Goal: Information Seeking & Learning: Learn about a topic

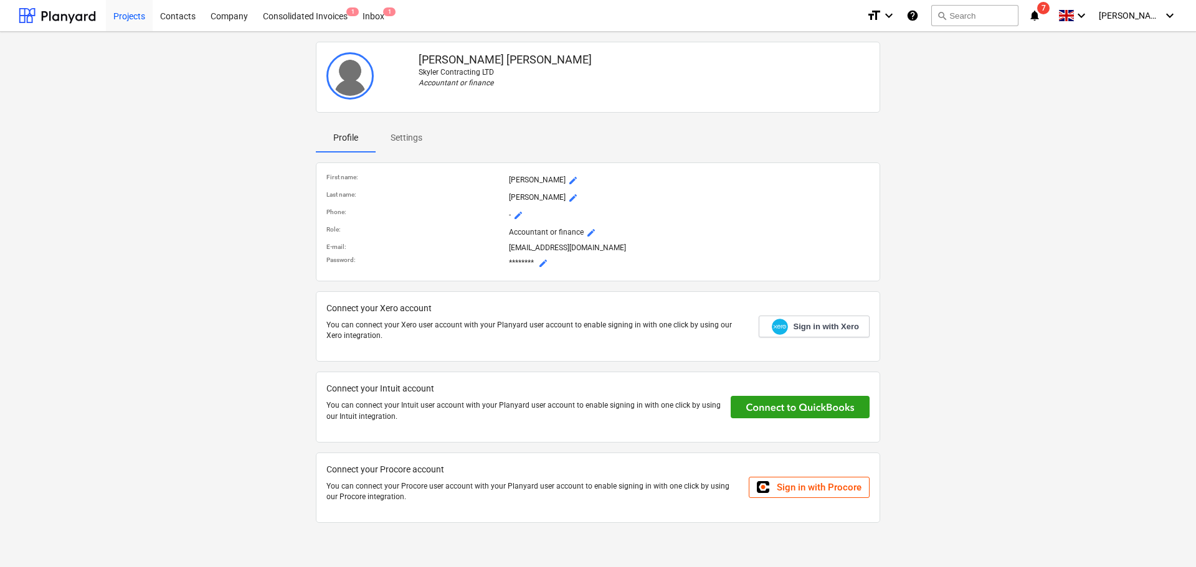
click at [120, 16] on div "Projects" at bounding box center [129, 15] width 47 height 32
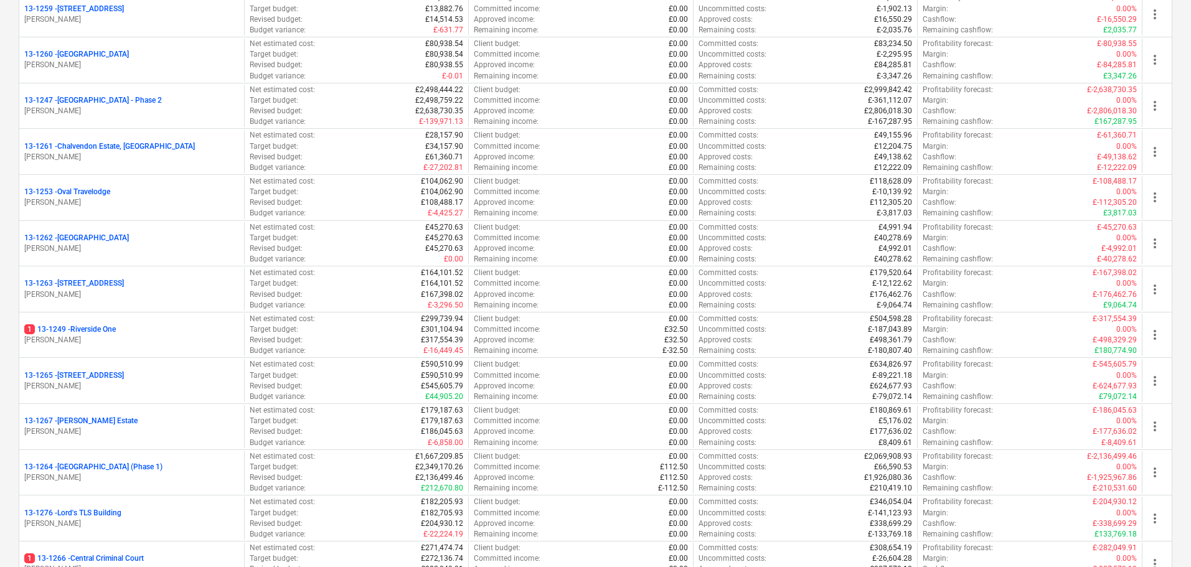
scroll to position [872, 0]
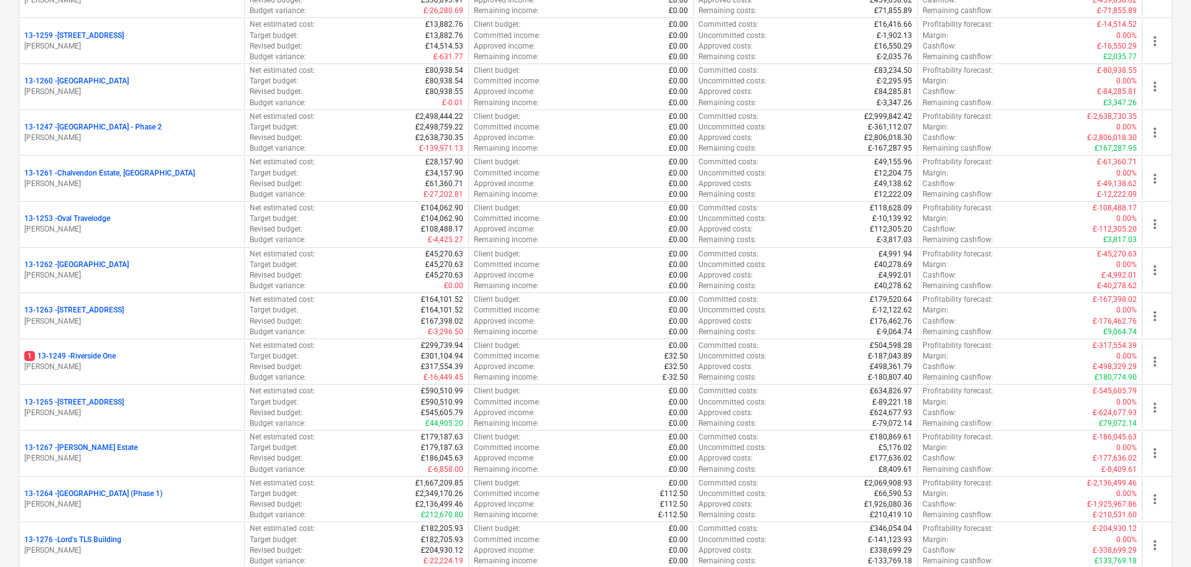
click at [124, 308] on p "13-1263 - [STREET_ADDRESS]" at bounding box center [74, 310] width 100 height 11
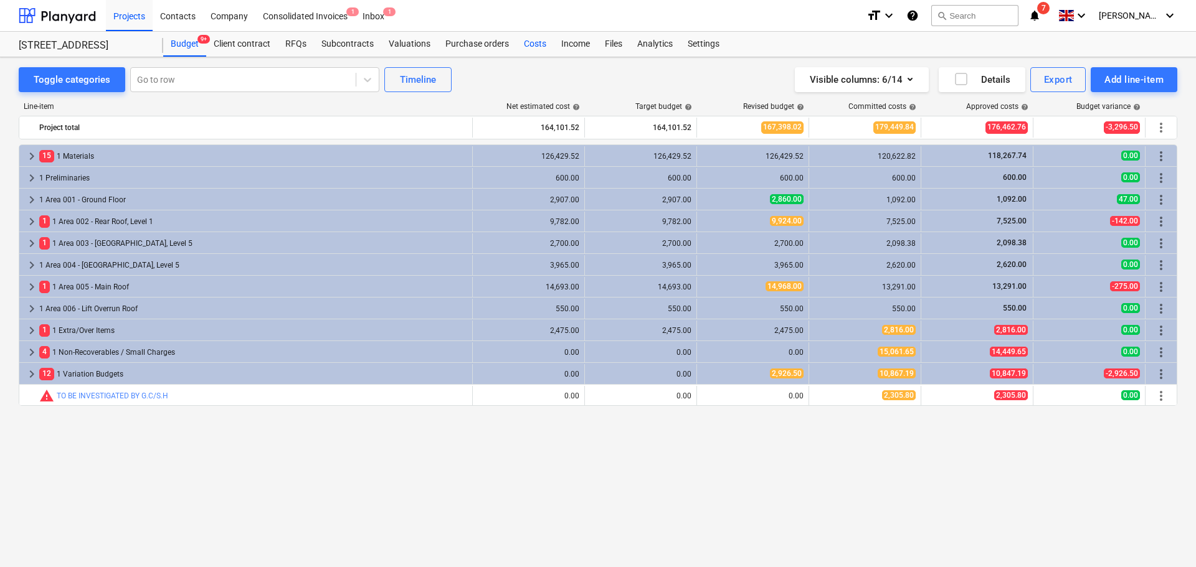
click at [539, 39] on div "Costs" at bounding box center [534, 44] width 37 height 25
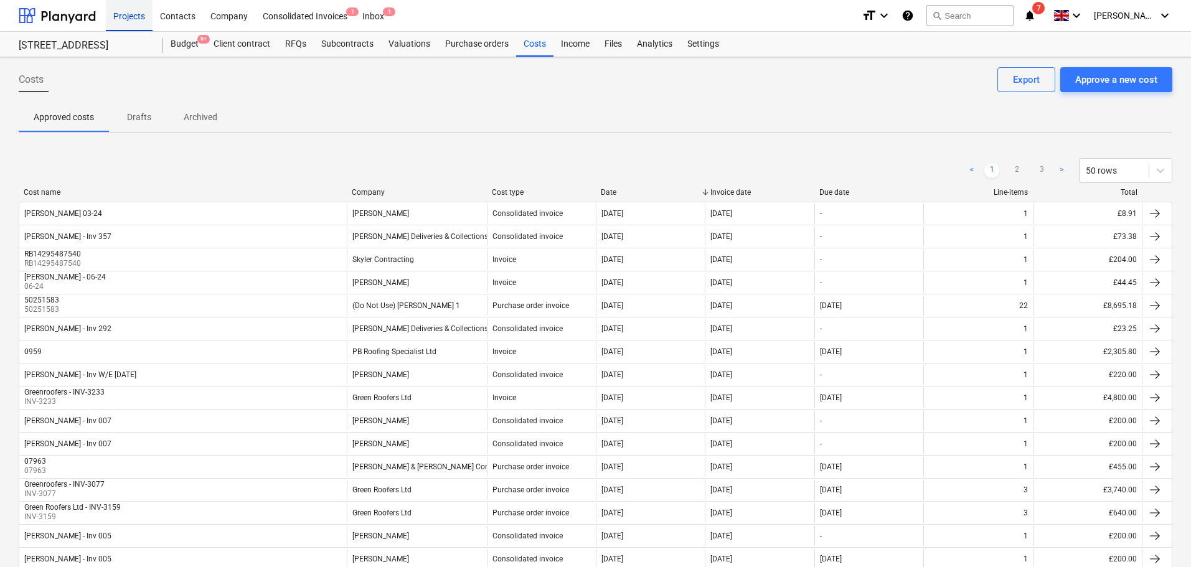
click at [132, 16] on div "Projects" at bounding box center [129, 15] width 47 height 32
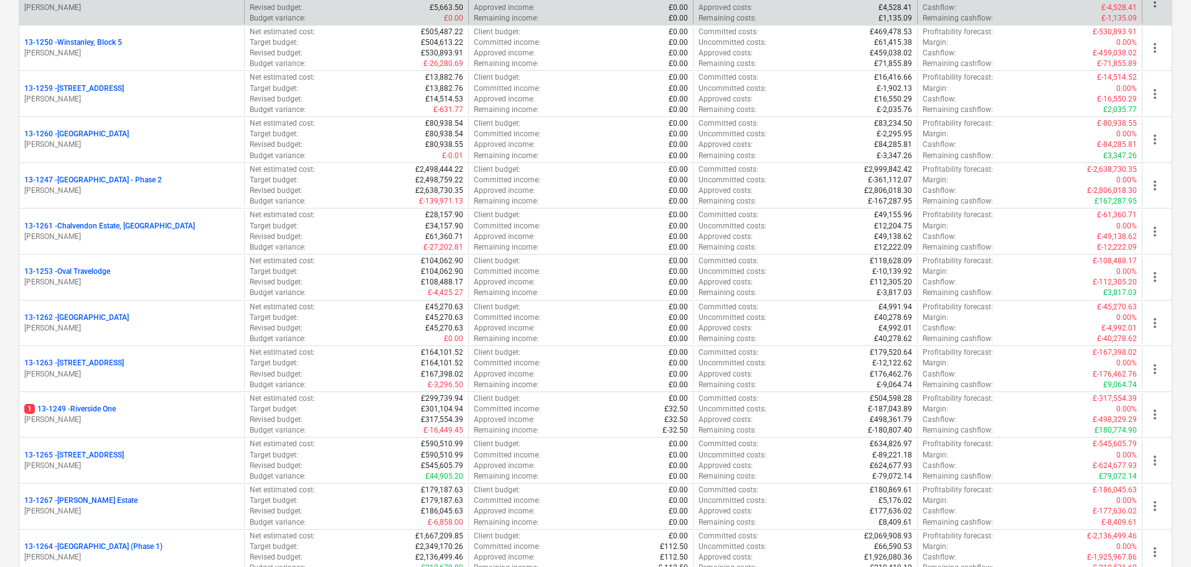
scroll to position [810, 0]
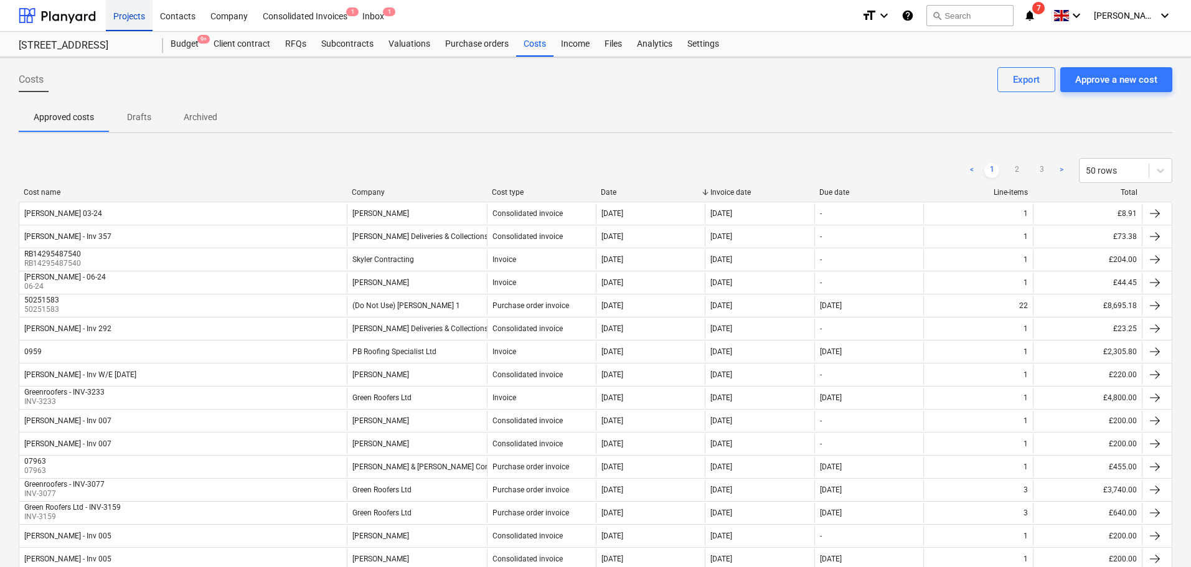
click at [128, 20] on div "Projects" at bounding box center [129, 15] width 47 height 32
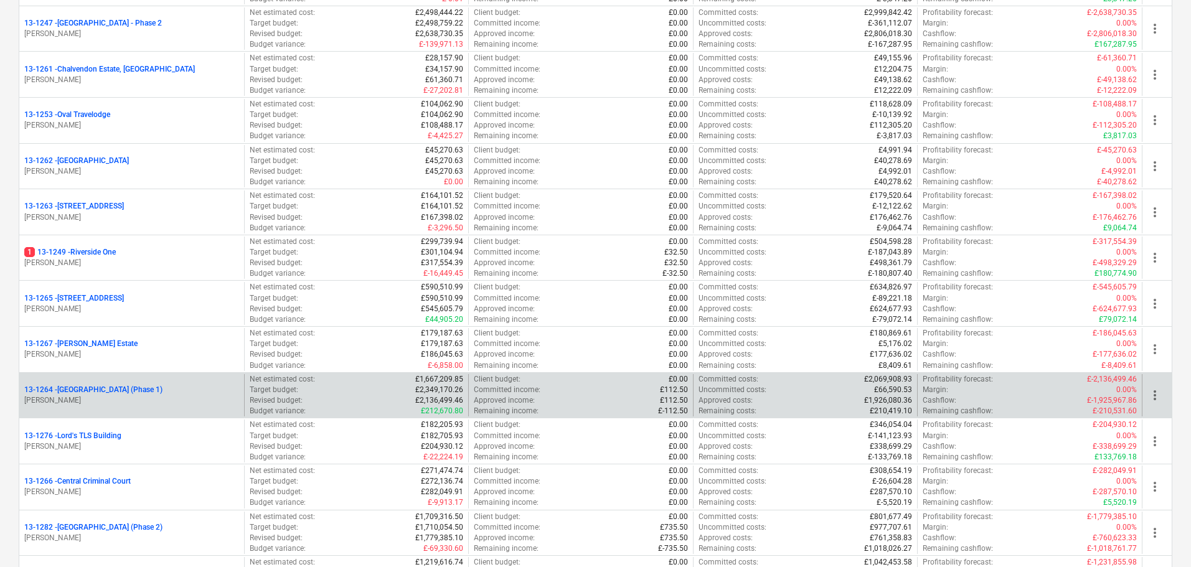
scroll to position [996, 0]
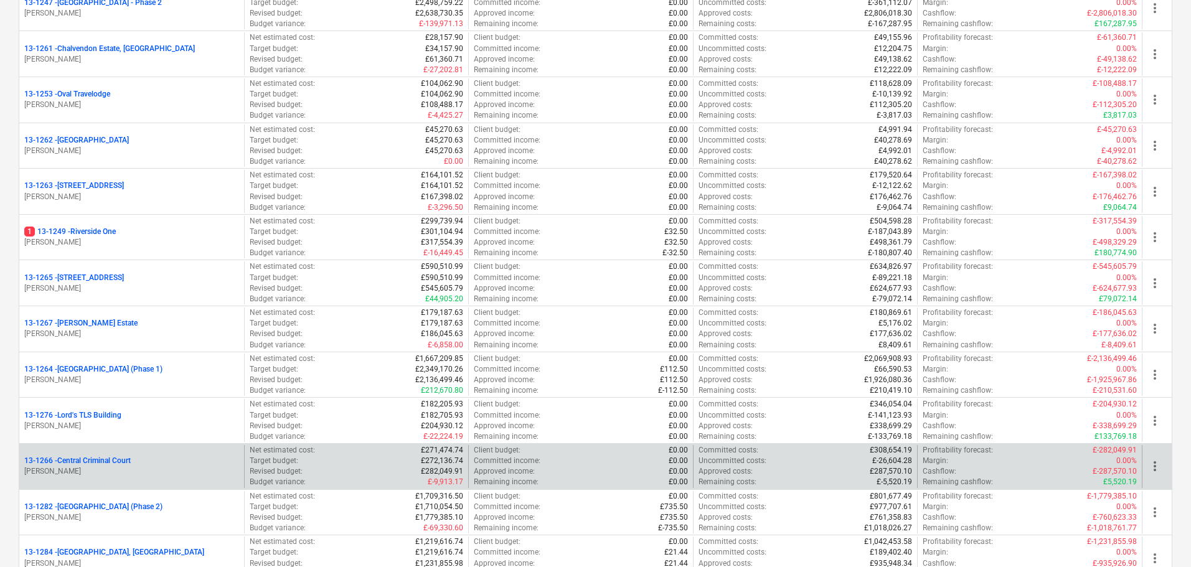
click at [103, 461] on p "13-1266 - Central Criminal Court" at bounding box center [77, 461] width 107 height 11
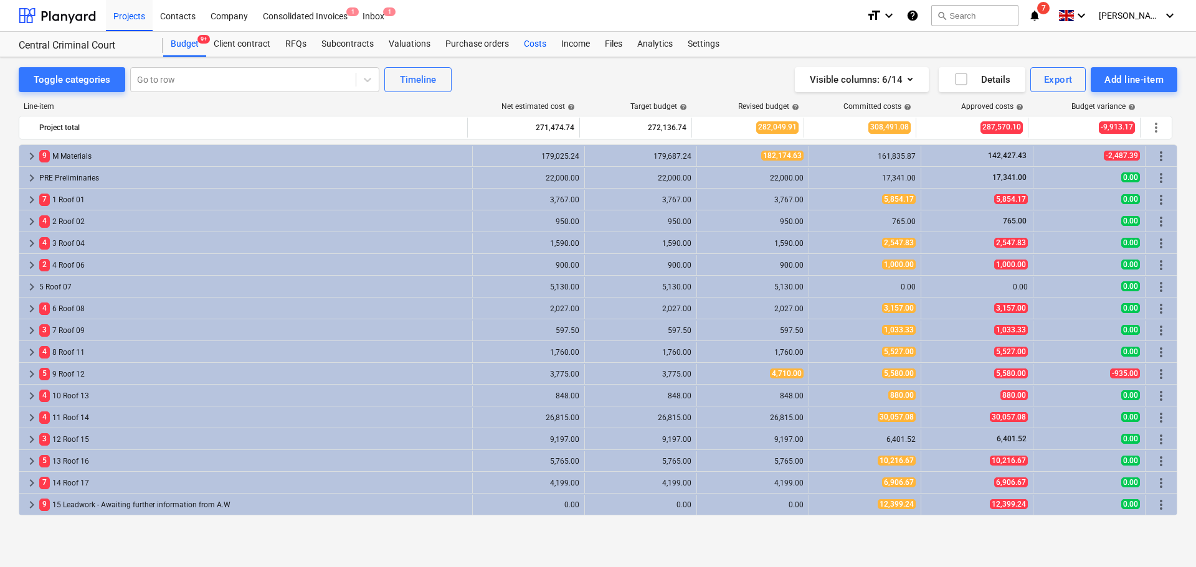
click at [534, 42] on div "Costs" at bounding box center [534, 44] width 37 height 25
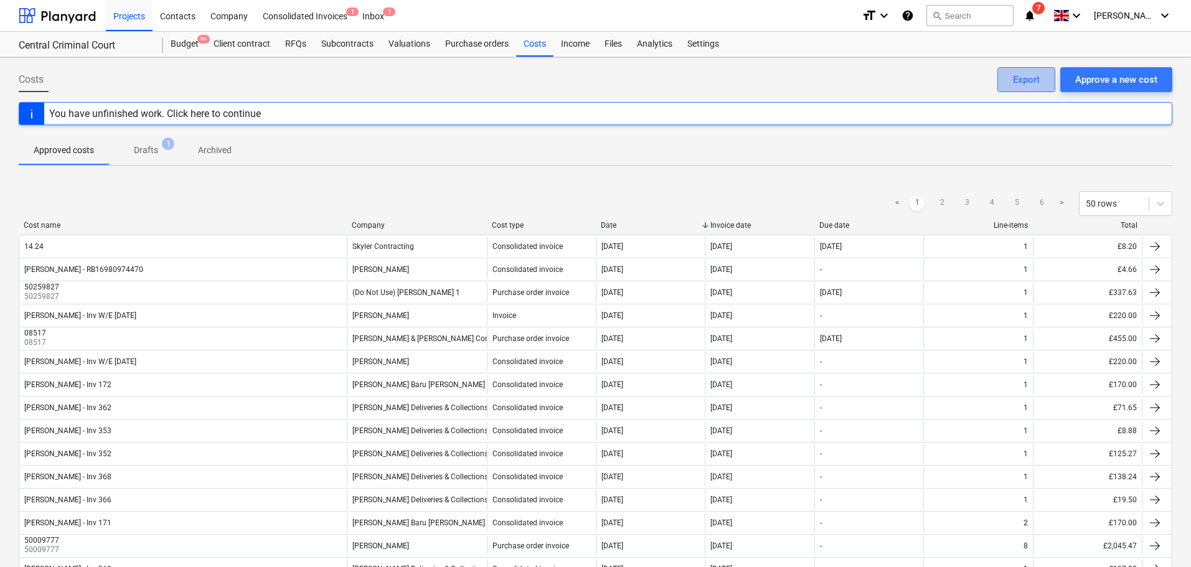
click at [1022, 83] on div "Export" at bounding box center [1026, 80] width 27 height 16
click at [994, 9] on button "search Search" at bounding box center [970, 15] width 87 height 21
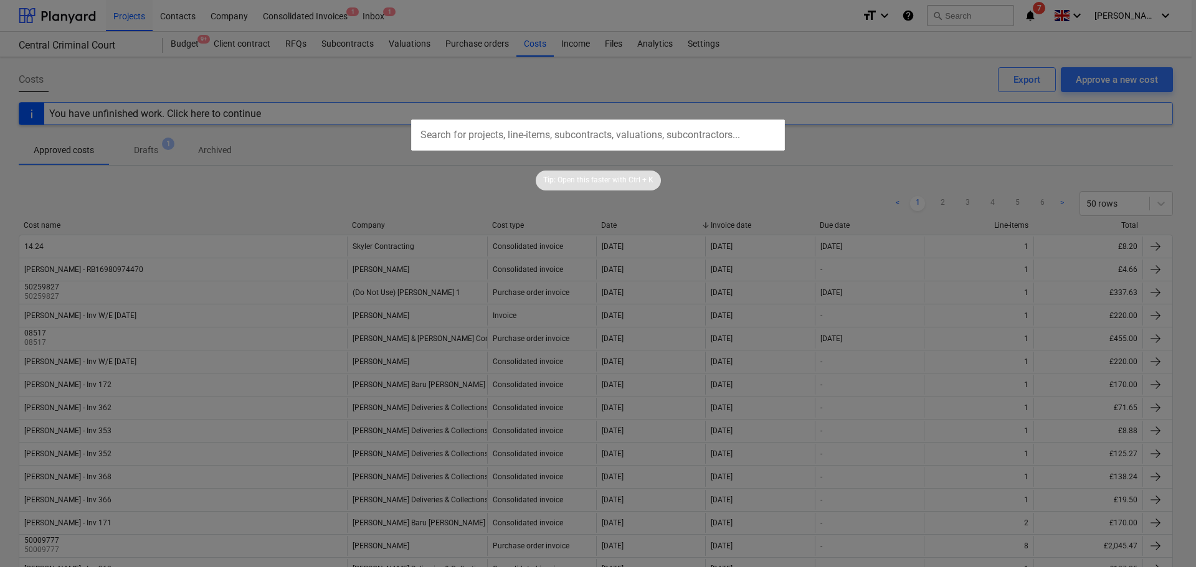
click at [762, 73] on div at bounding box center [598, 283] width 1196 height 567
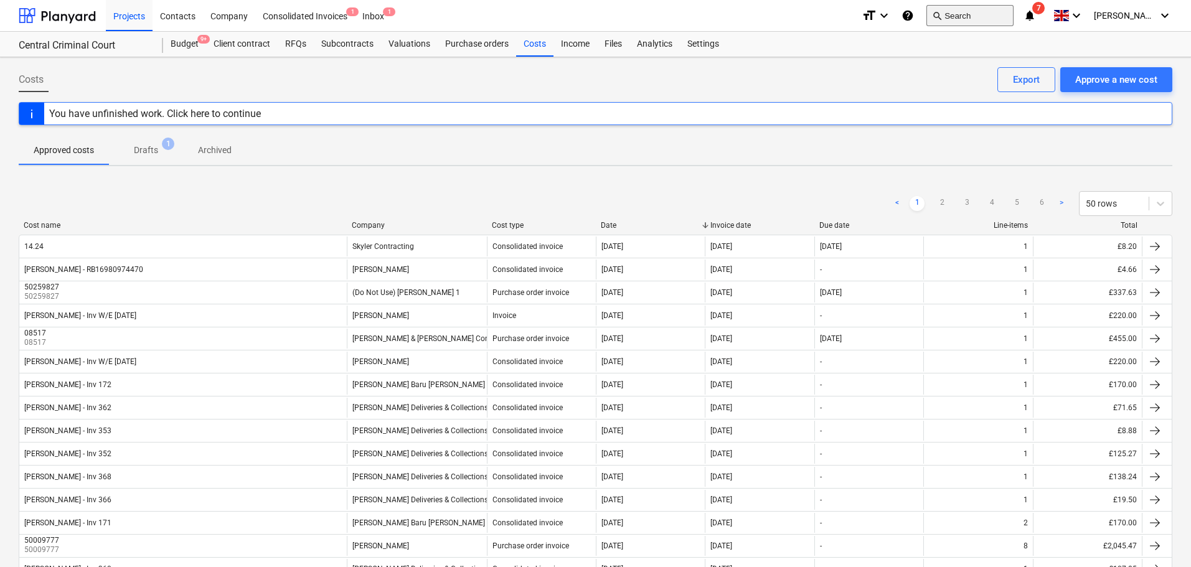
click at [942, 16] on span "search" at bounding box center [937, 16] width 10 height 10
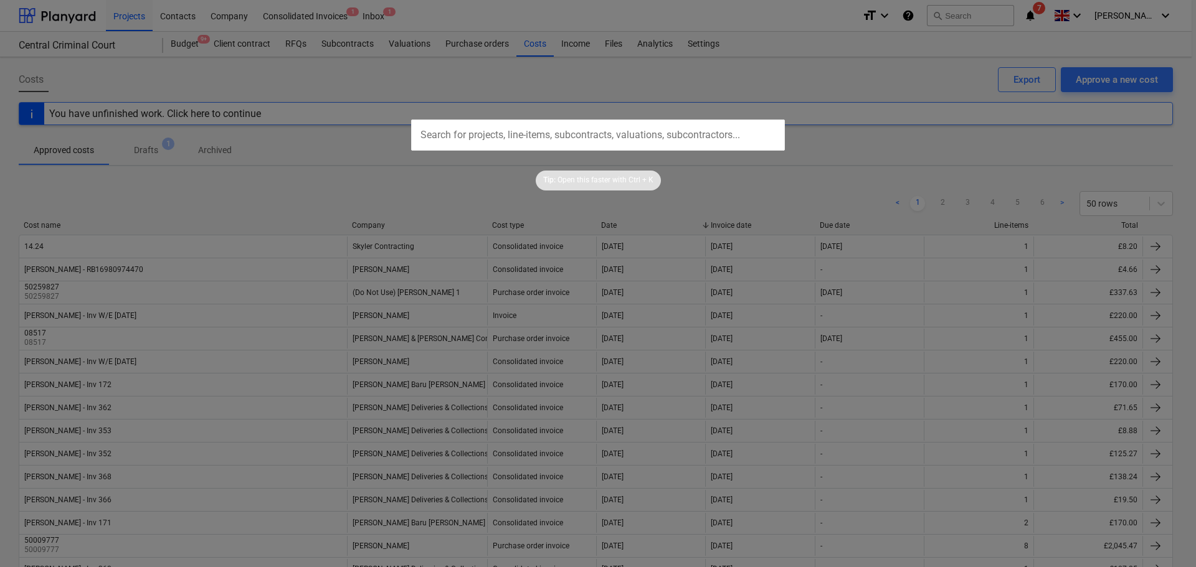
click at [916, 50] on div at bounding box center [598, 283] width 1196 height 567
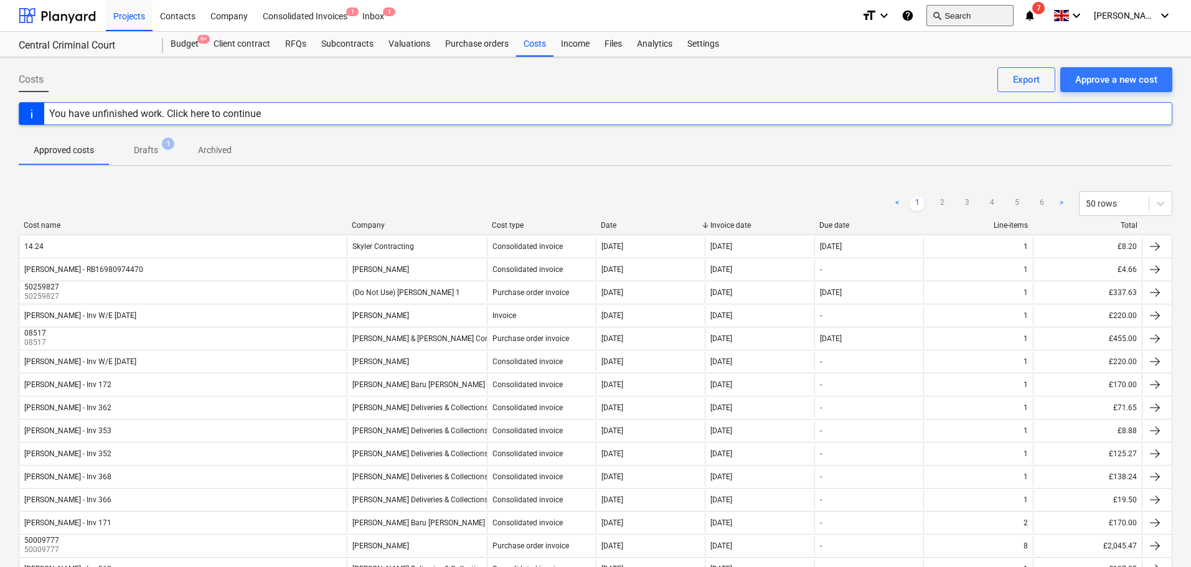
click at [968, 16] on button "search Search" at bounding box center [970, 15] width 87 height 21
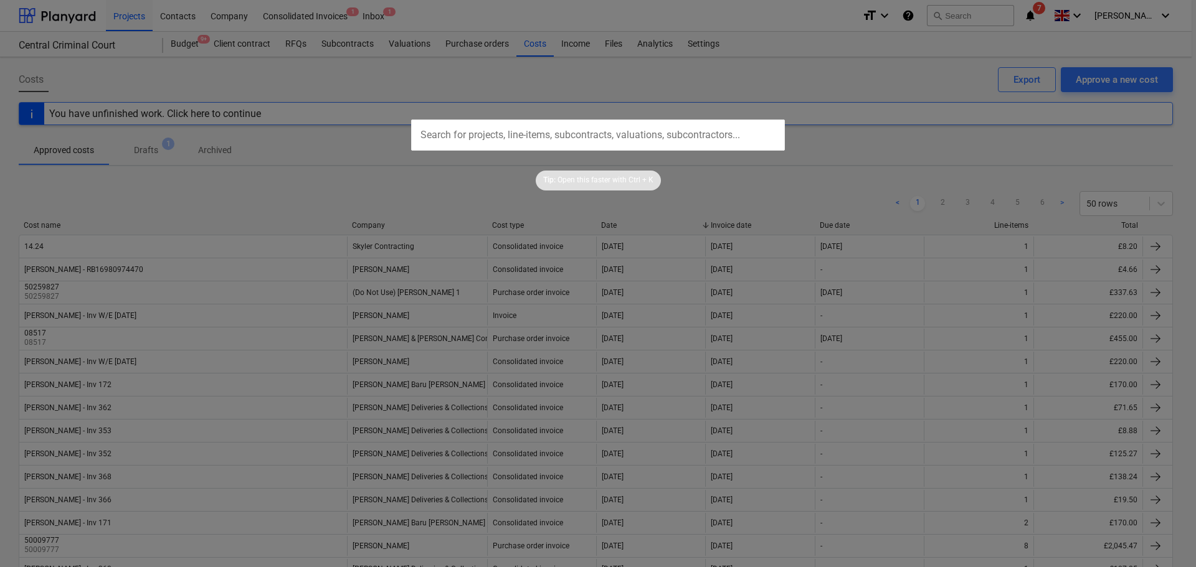
click at [620, 138] on input "text" at bounding box center [598, 135] width 374 height 31
click at [121, 19] on div at bounding box center [598, 283] width 1196 height 567
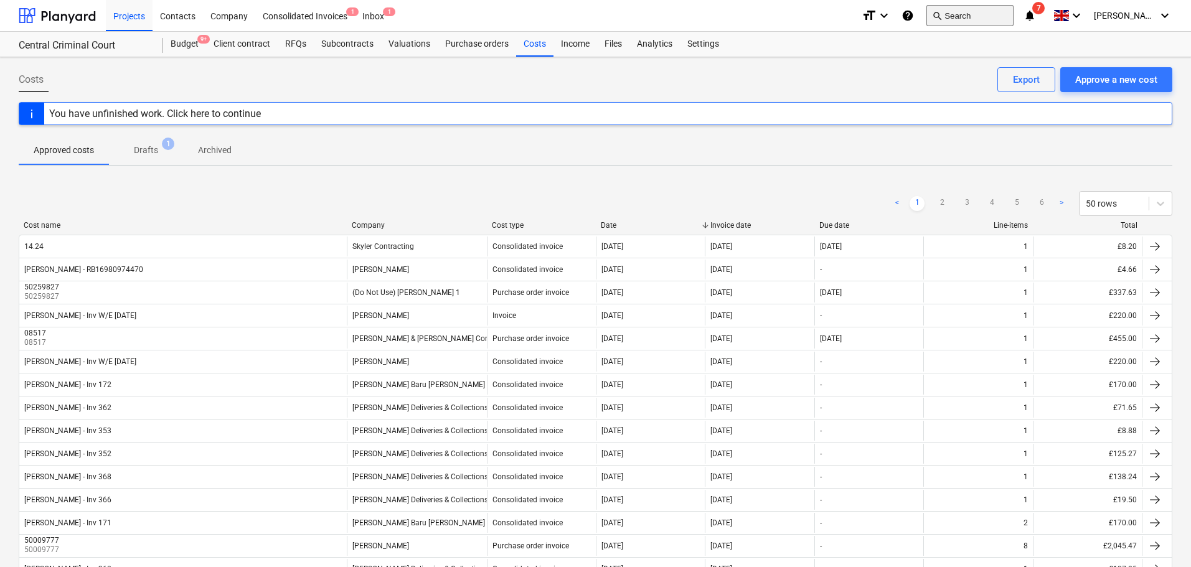
click at [967, 16] on button "search Search" at bounding box center [970, 15] width 87 height 21
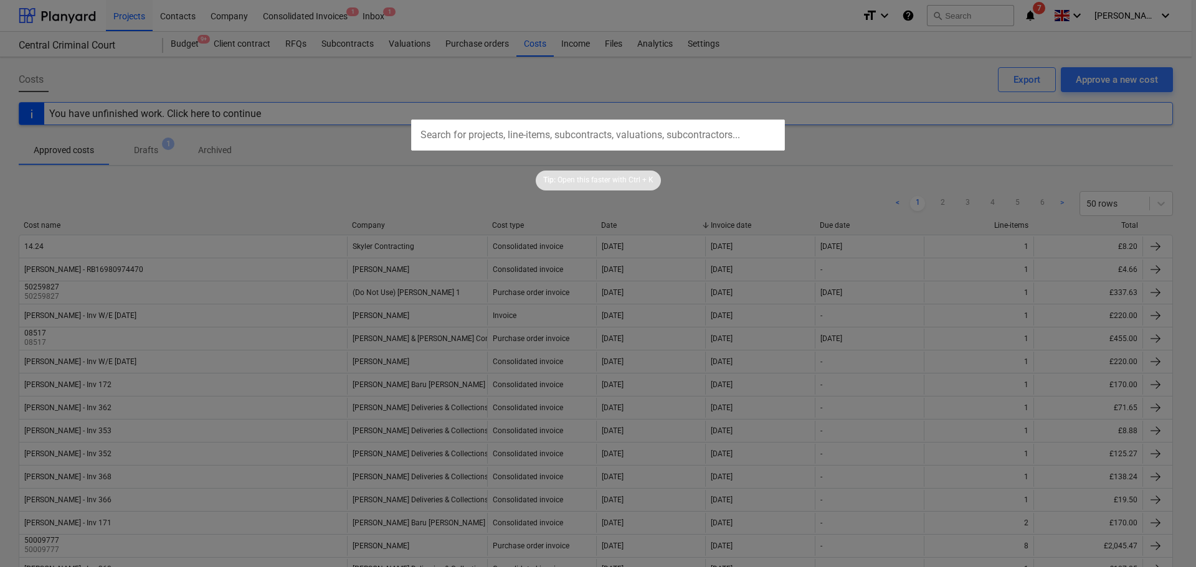
click at [570, 132] on input "text" at bounding box center [598, 135] width 374 height 31
click at [594, 178] on p "Open this faster with" at bounding box center [591, 180] width 69 height 11
click at [267, 67] on div at bounding box center [598, 283] width 1196 height 567
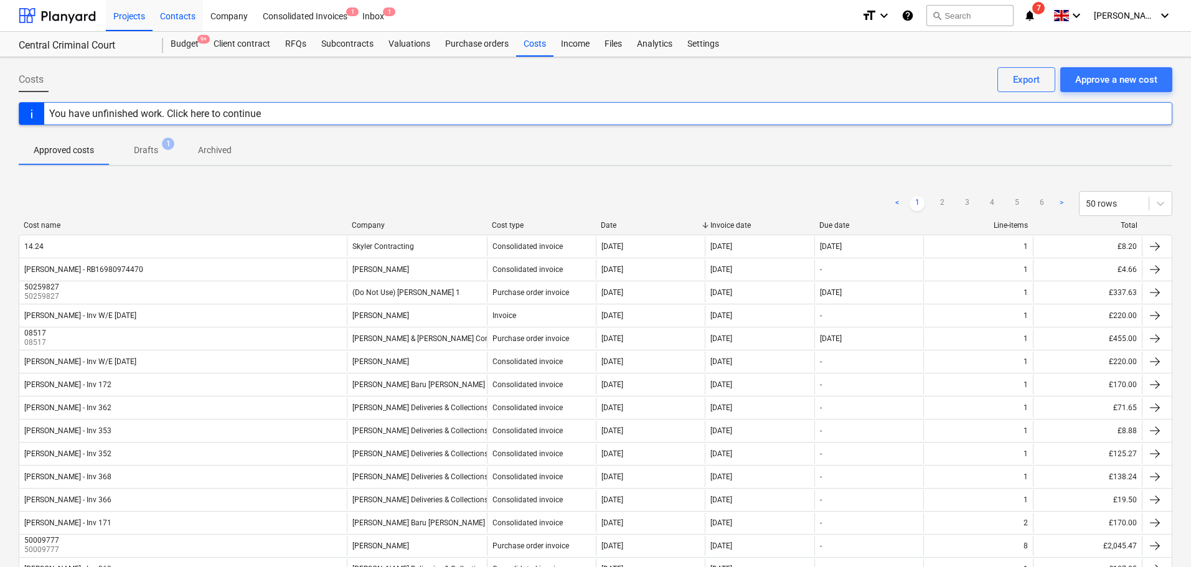
click at [196, 6] on div "Contacts" at bounding box center [178, 15] width 50 height 32
click at [189, 12] on div "Contacts" at bounding box center [178, 15] width 50 height 32
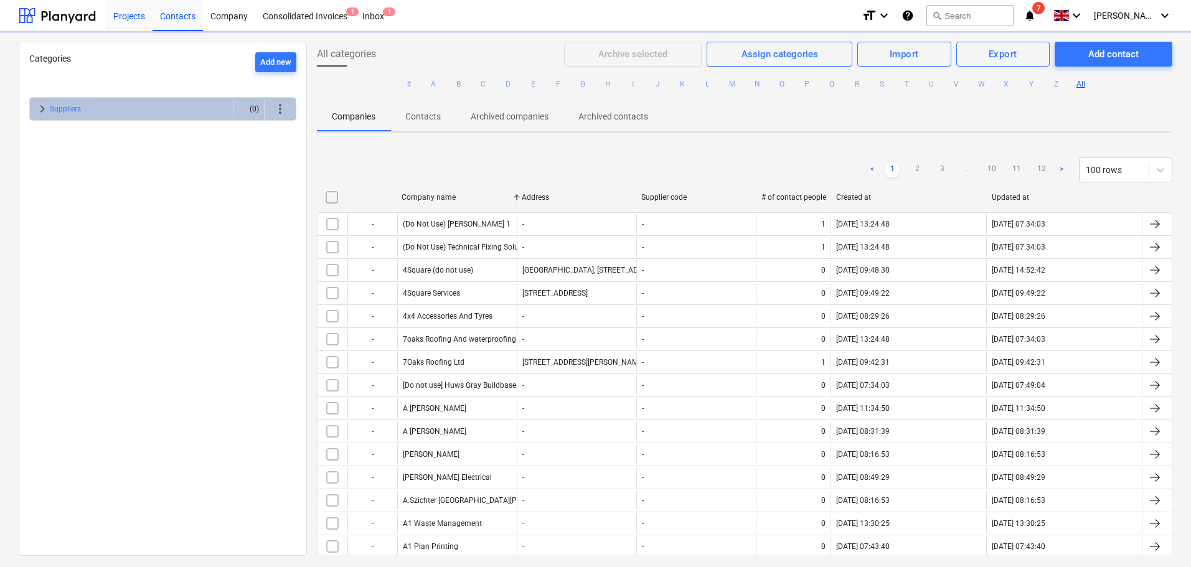
click at [138, 10] on div "Projects" at bounding box center [129, 15] width 47 height 32
click at [136, 14] on div "Projects" at bounding box center [129, 15] width 47 height 32
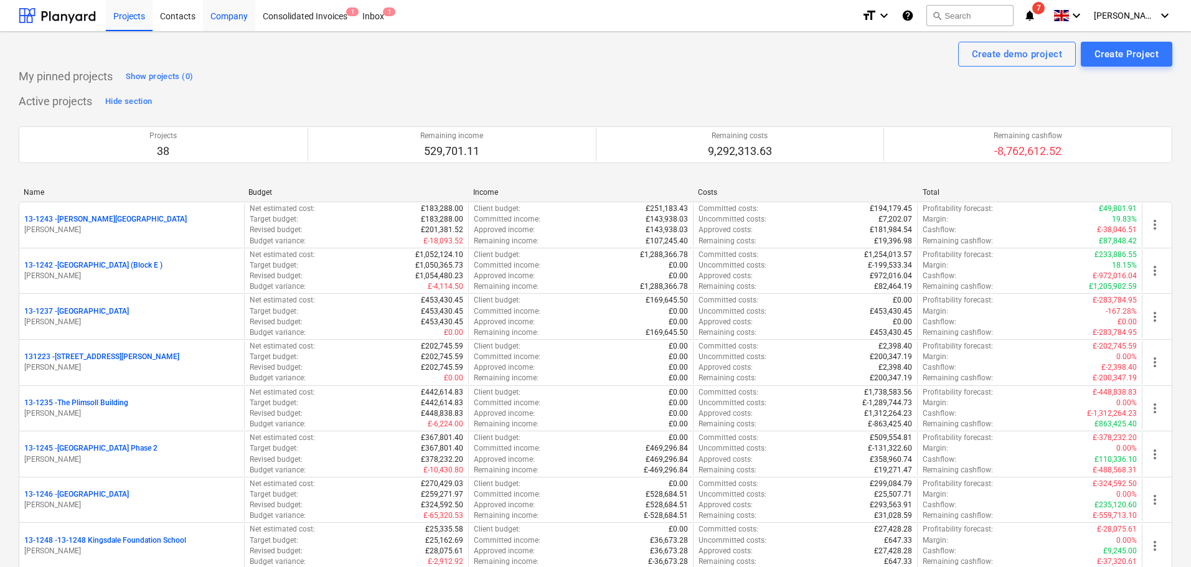
click at [203, 14] on div "Company" at bounding box center [229, 15] width 52 height 32
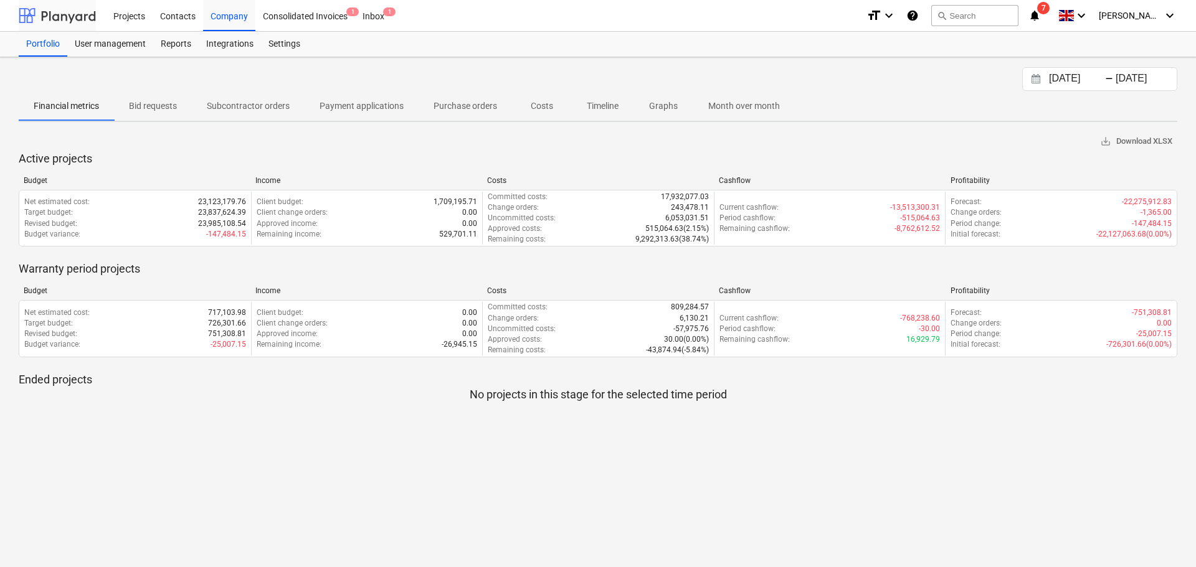
click at [74, 12] on div at bounding box center [57, 15] width 77 height 31
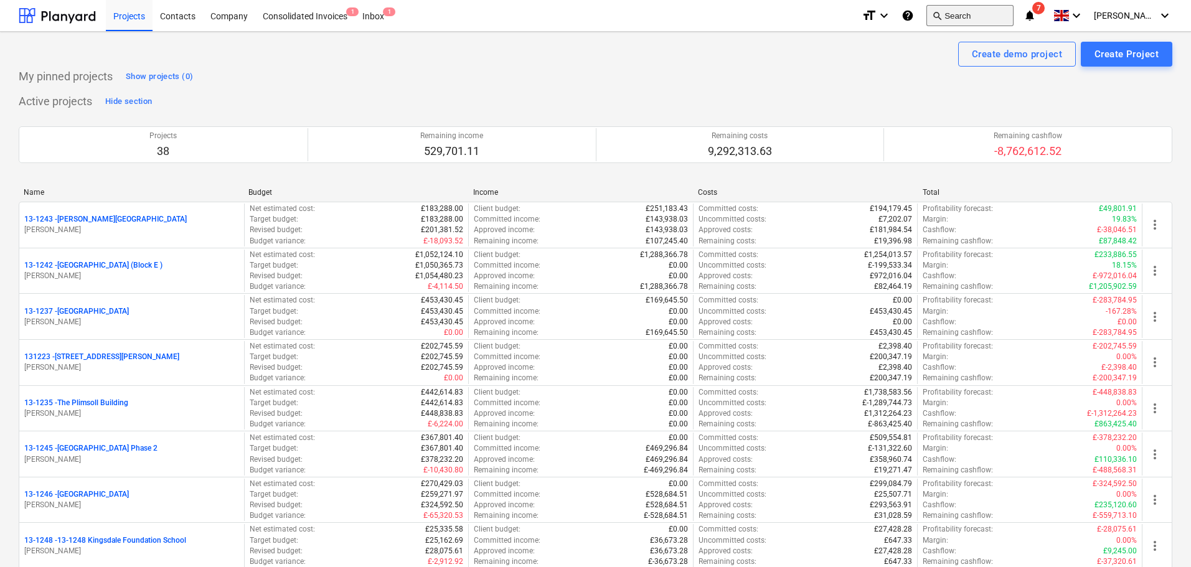
click at [969, 9] on button "search Search" at bounding box center [970, 15] width 87 height 21
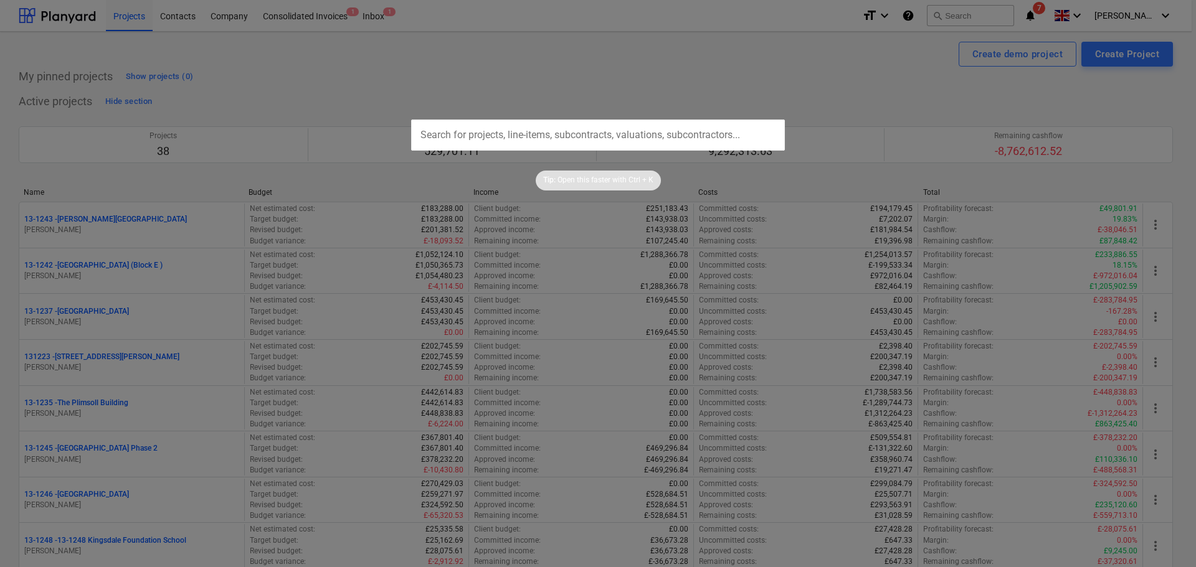
click at [576, 181] on p "Open this faster with" at bounding box center [591, 180] width 69 height 11
click at [739, 140] on input "text" at bounding box center [598, 135] width 374 height 31
click at [946, 41] on div at bounding box center [598, 283] width 1196 height 567
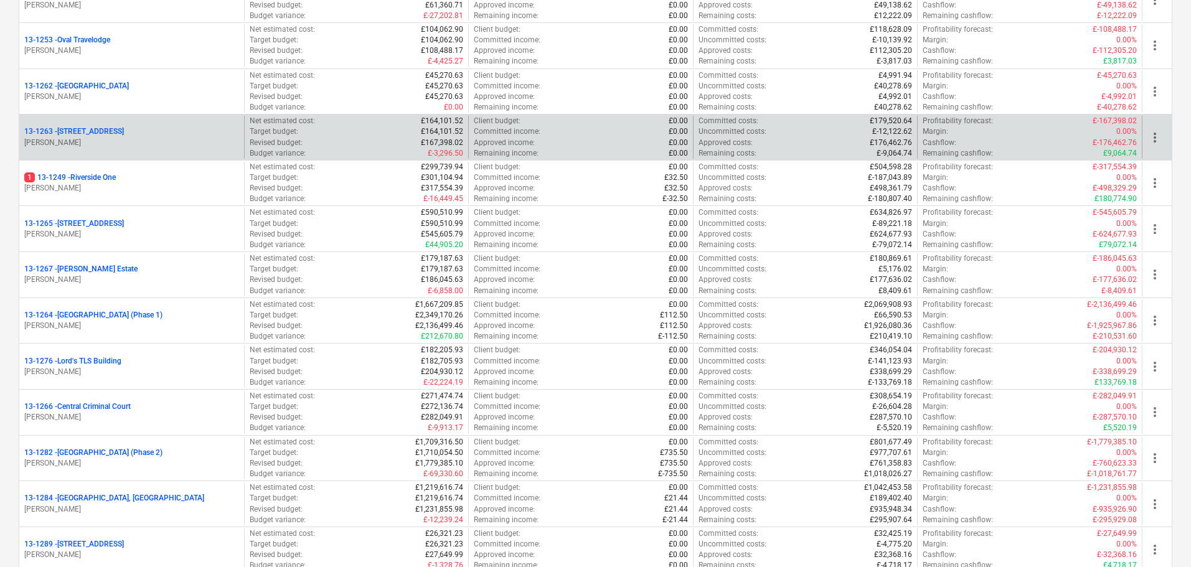
scroll to position [1059, 0]
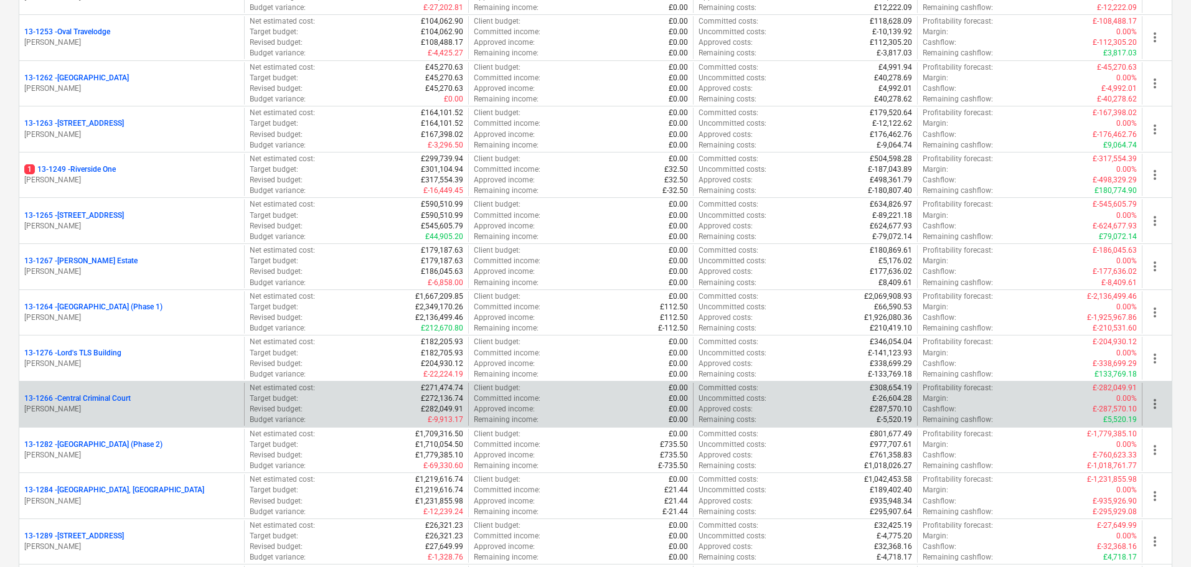
click at [117, 404] on p "13-1266 - Central Criminal Court" at bounding box center [77, 399] width 107 height 11
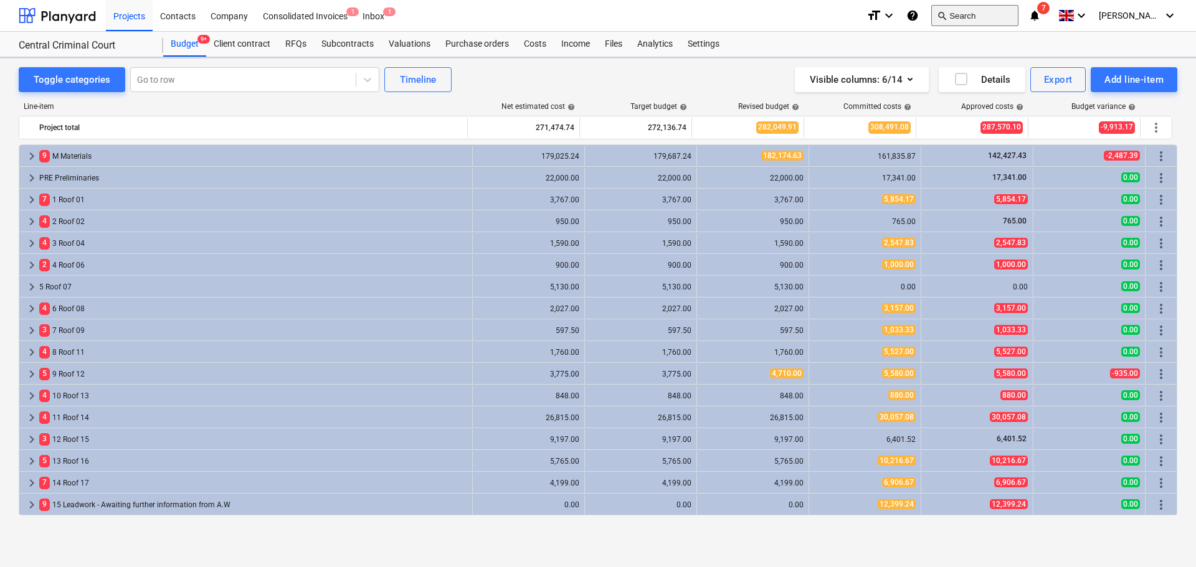
click at [975, 14] on button "search Search" at bounding box center [974, 15] width 87 height 21
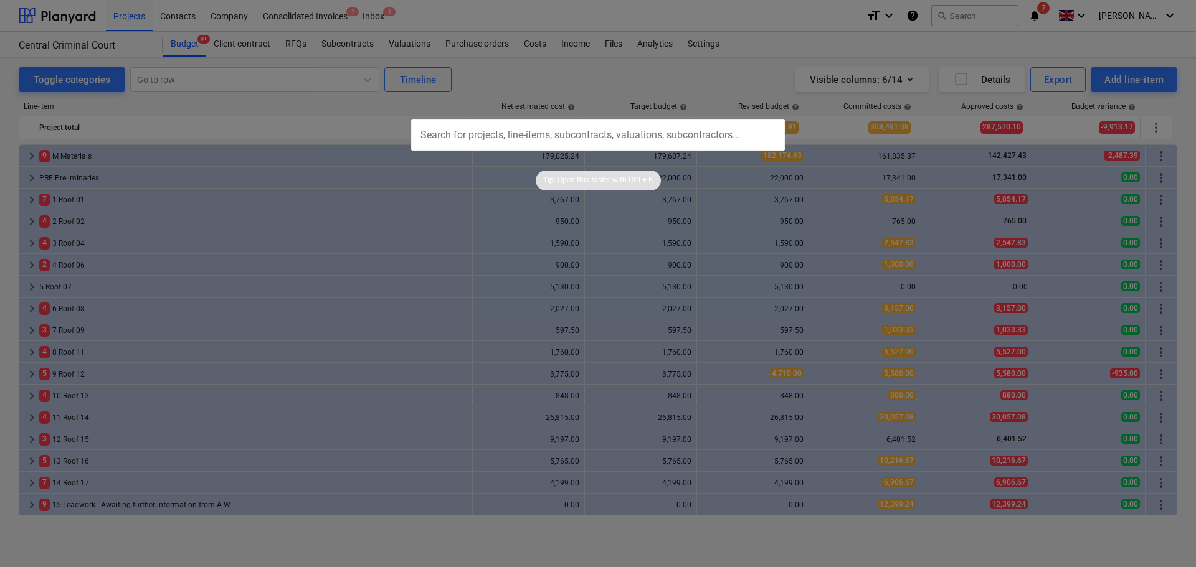
click at [564, 180] on p "Open this faster with" at bounding box center [591, 180] width 69 height 11
click at [1023, 59] on div at bounding box center [598, 283] width 1196 height 567
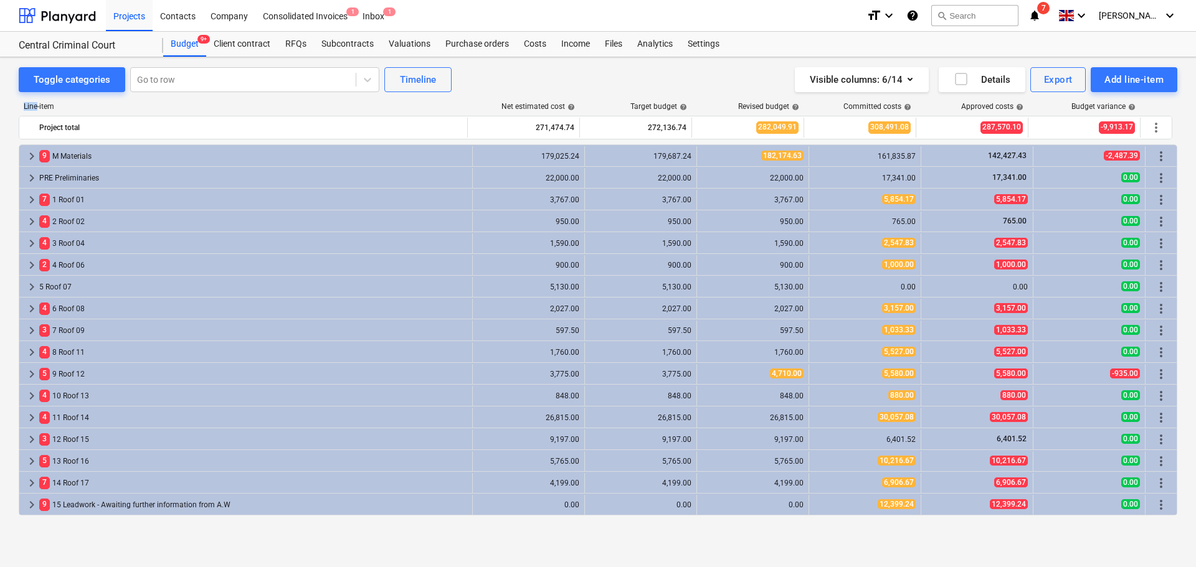
click at [1023, 59] on div "Toggle categories Go to row Timeline Visible columns : 6/14 Details Export Add …" at bounding box center [598, 298] width 1196 height 483
click at [991, 16] on button "search Search" at bounding box center [974, 15] width 87 height 21
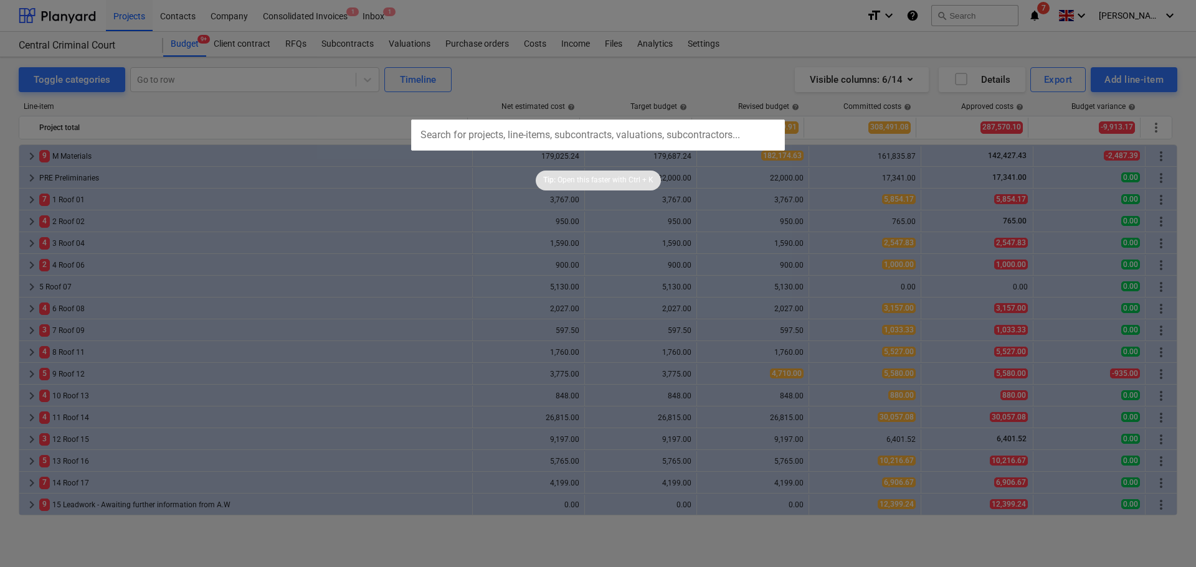
click at [656, 156] on div "Tip: Open this faster with Ctrl + K" at bounding box center [598, 171] width 1196 height 40
click at [651, 141] on input "text" at bounding box center [598, 135] width 374 height 31
click at [628, 168] on div "Tip: Open this faster with Ctrl + K" at bounding box center [598, 171] width 1196 height 40
click at [622, 178] on p "Open this faster with" at bounding box center [591, 180] width 69 height 11
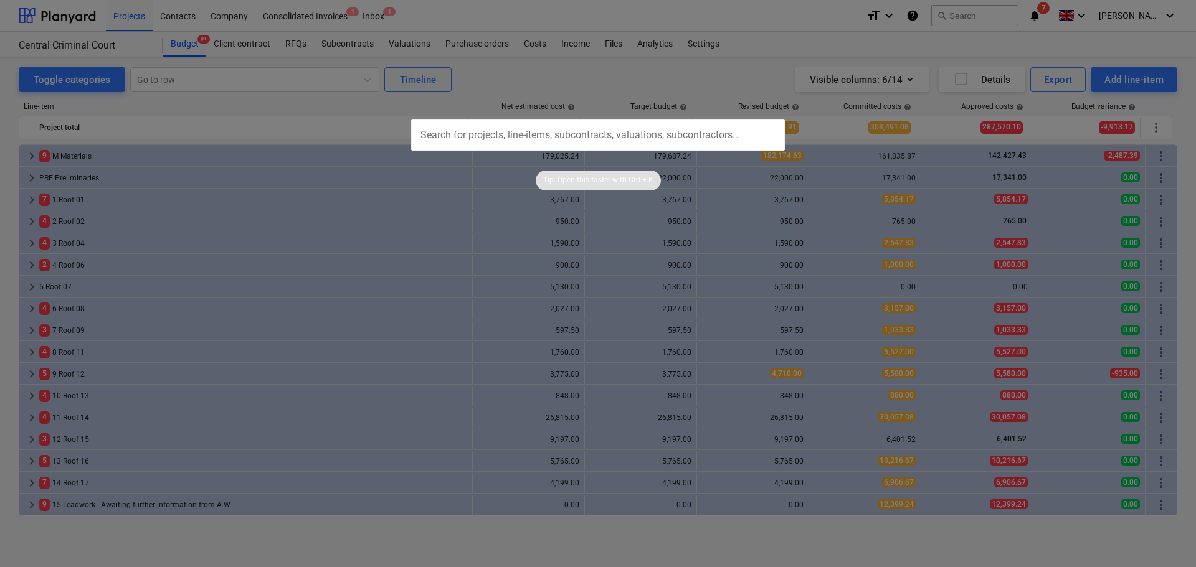
click at [473, 136] on input "text" at bounding box center [598, 135] width 374 height 31
click at [321, 97] on div at bounding box center [598, 283] width 1196 height 567
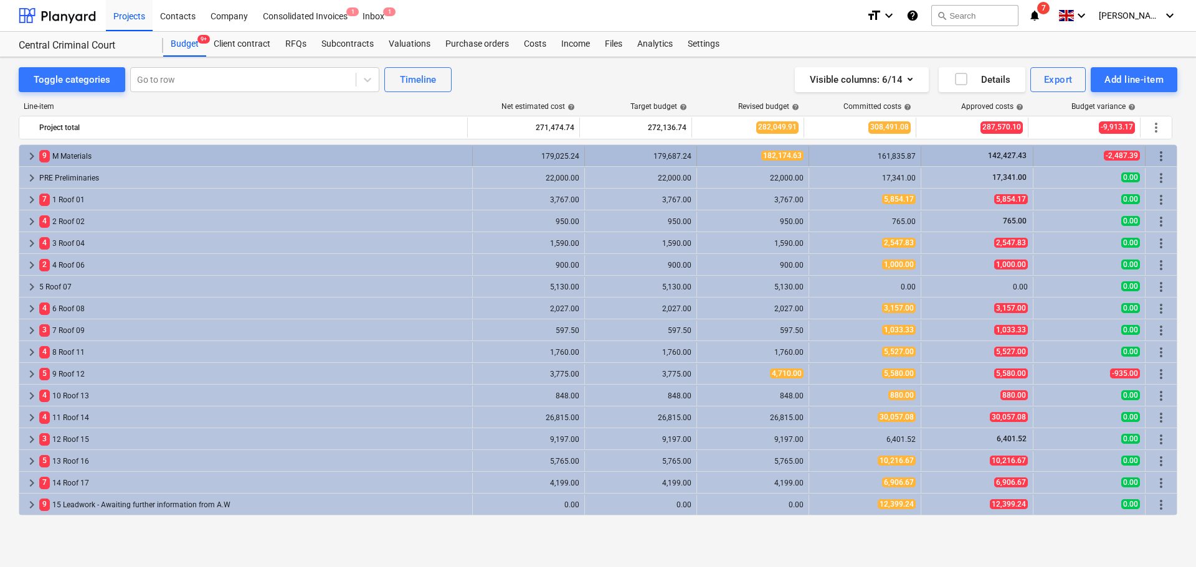
click at [70, 150] on div "9 M Materials" at bounding box center [253, 156] width 428 height 20
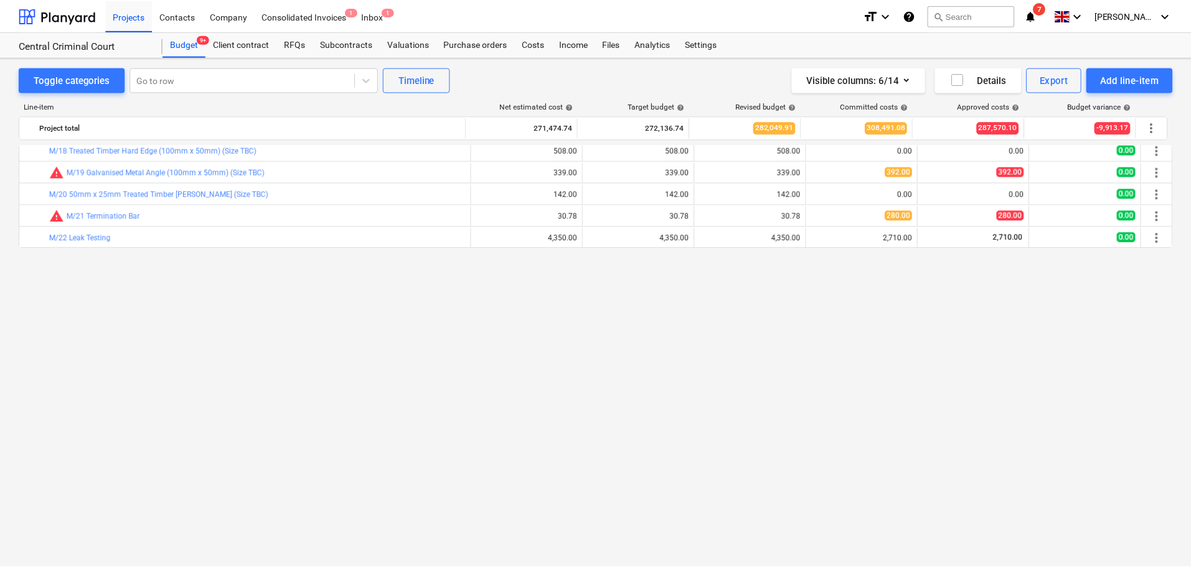
scroll to position [87, 0]
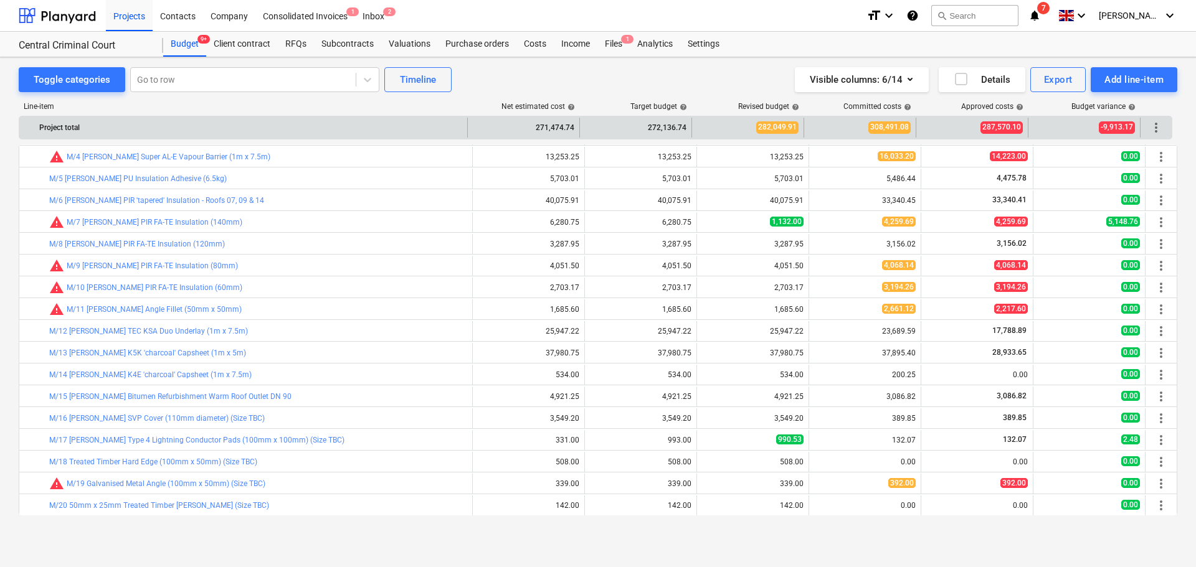
click at [87, 127] on div "Project total" at bounding box center [250, 128] width 423 height 20
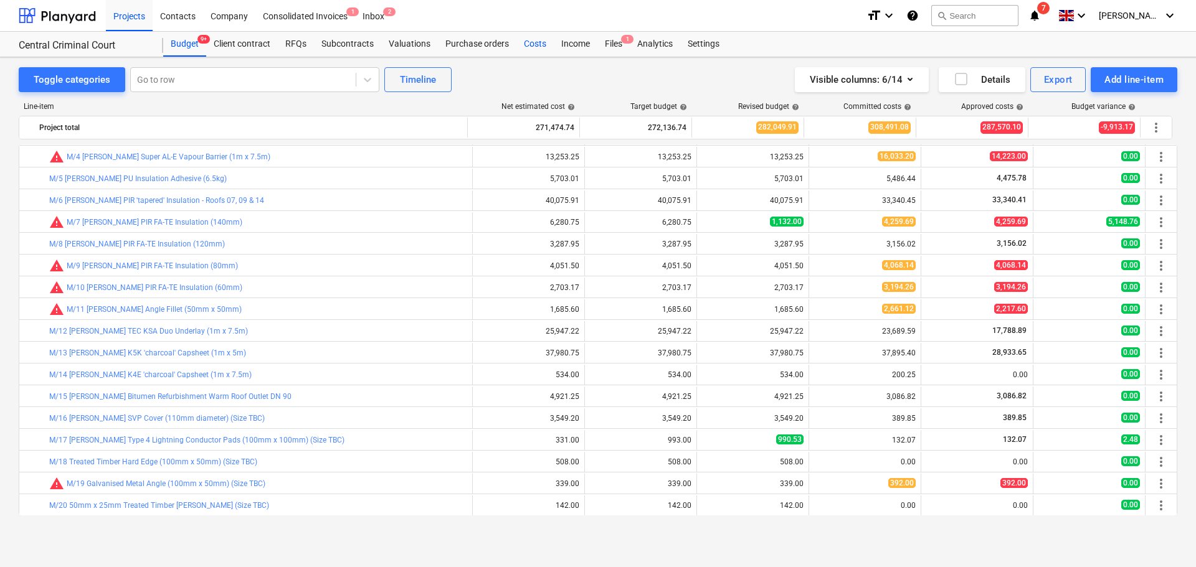
click at [541, 39] on div "Costs" at bounding box center [534, 44] width 37 height 25
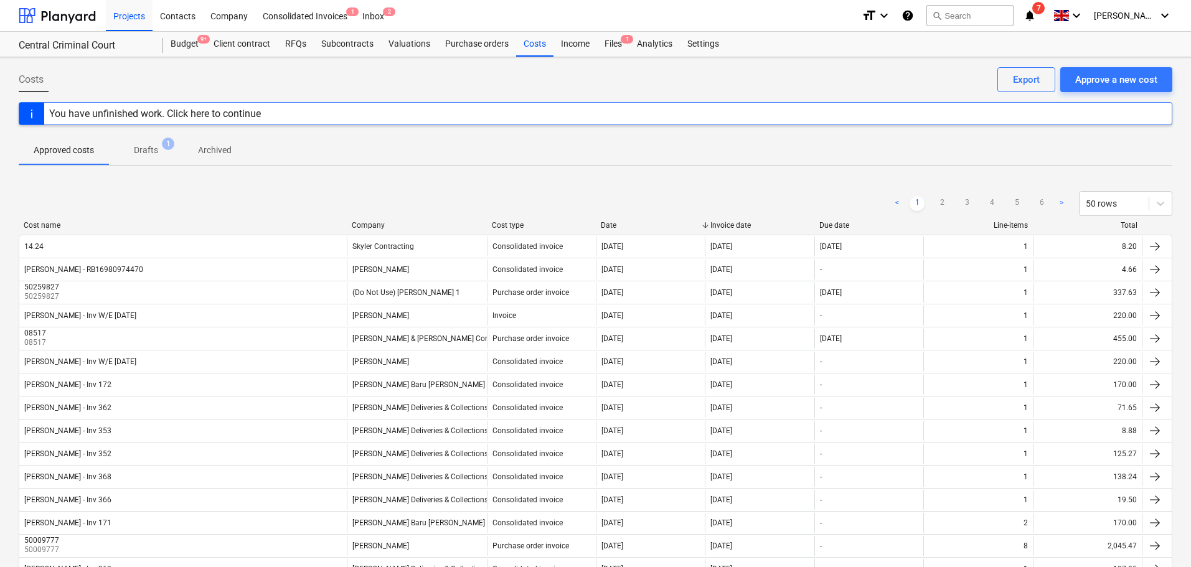
click at [54, 224] on div "Cost name" at bounding box center [183, 225] width 318 height 9
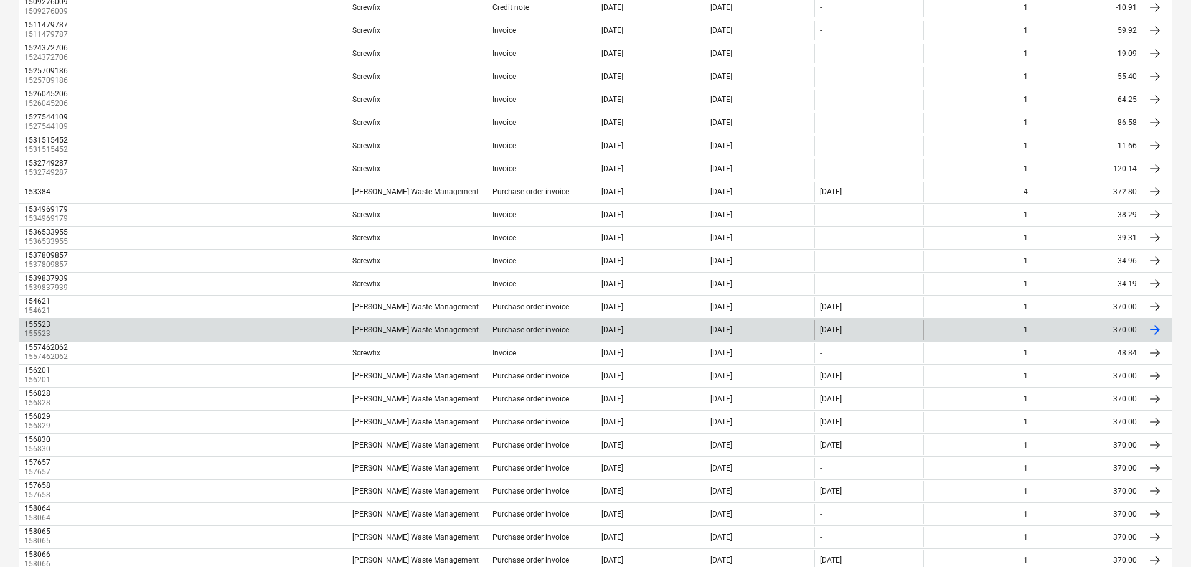
scroll to position [890, 0]
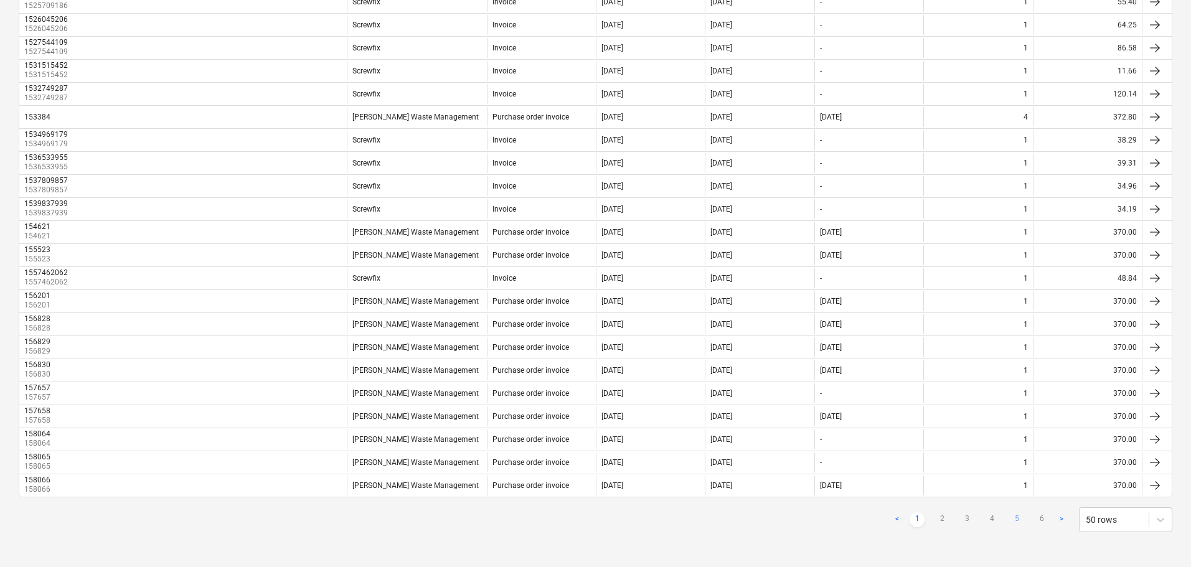
click at [1016, 518] on link "5" at bounding box center [1017, 520] width 15 height 15
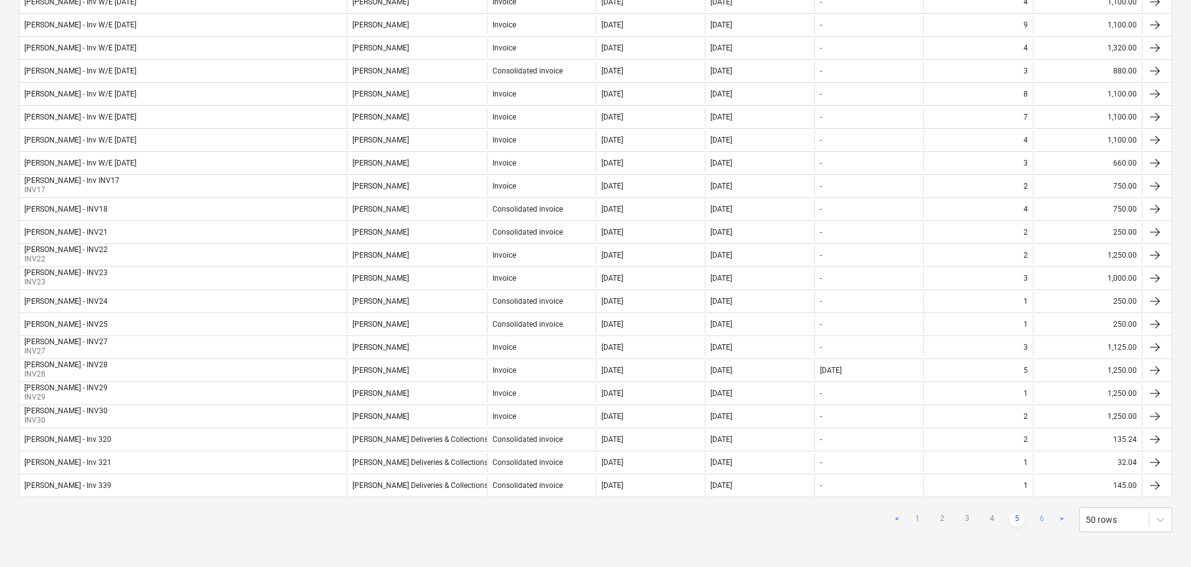
click at [1042, 518] on link "6" at bounding box center [1041, 520] width 15 height 15
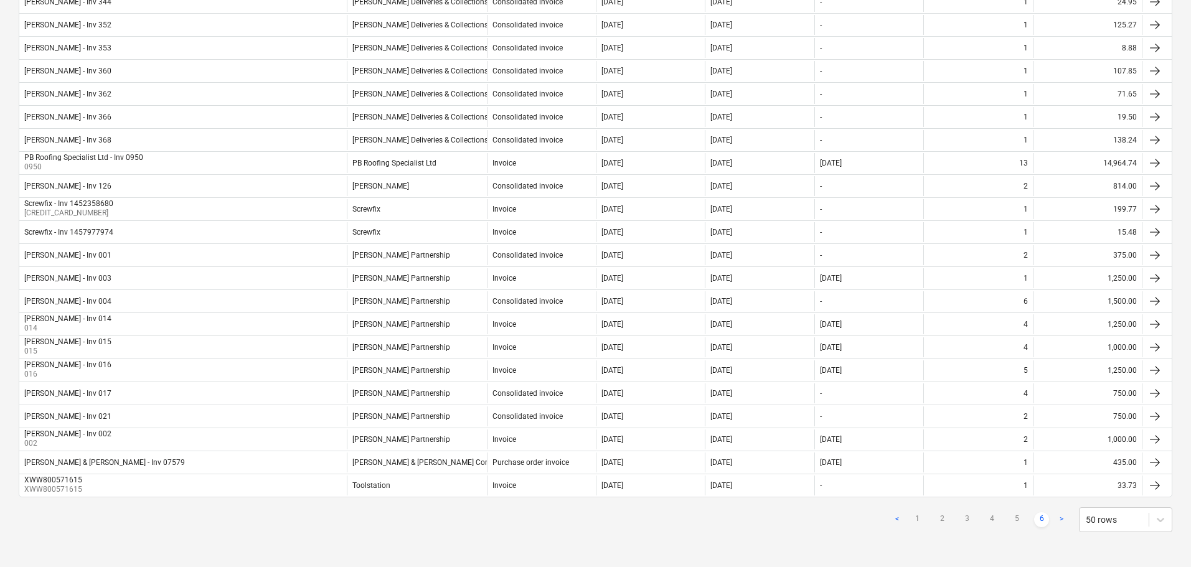
scroll to position [268, 0]
click at [1061, 518] on link ">" at bounding box center [1061, 520] width 15 height 15
